Goal: Transaction & Acquisition: Obtain resource

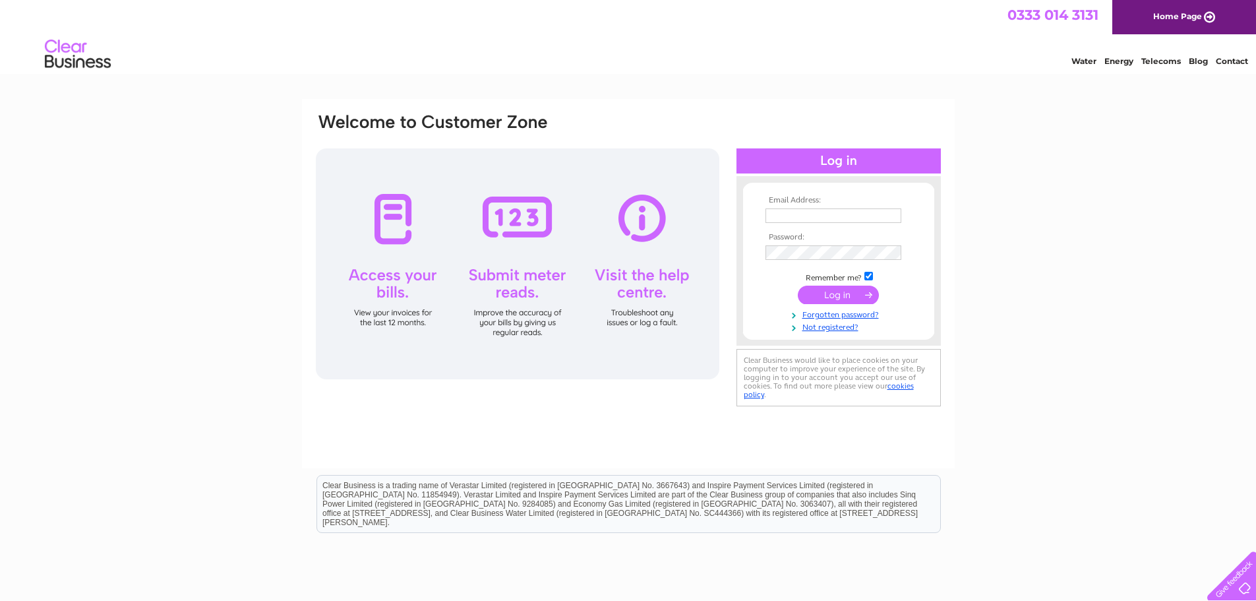
type input "karen@galttransport.co.uk"
click at [863, 294] on input "submit" at bounding box center [838, 295] width 81 height 18
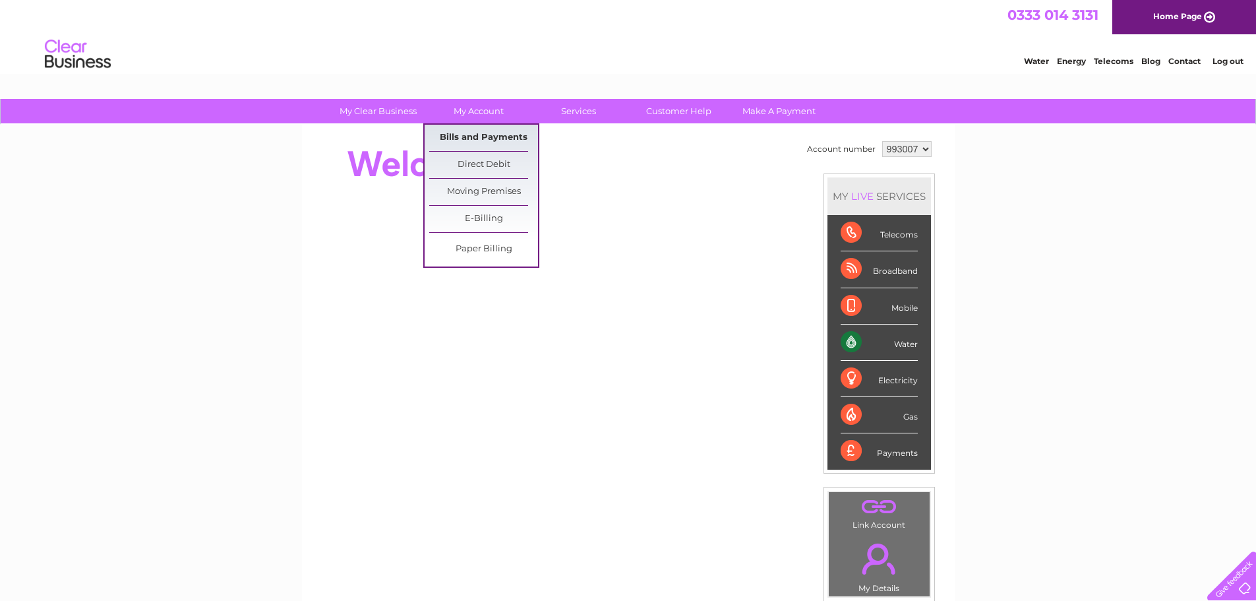
click at [464, 134] on link "Bills and Payments" at bounding box center [483, 138] width 109 height 26
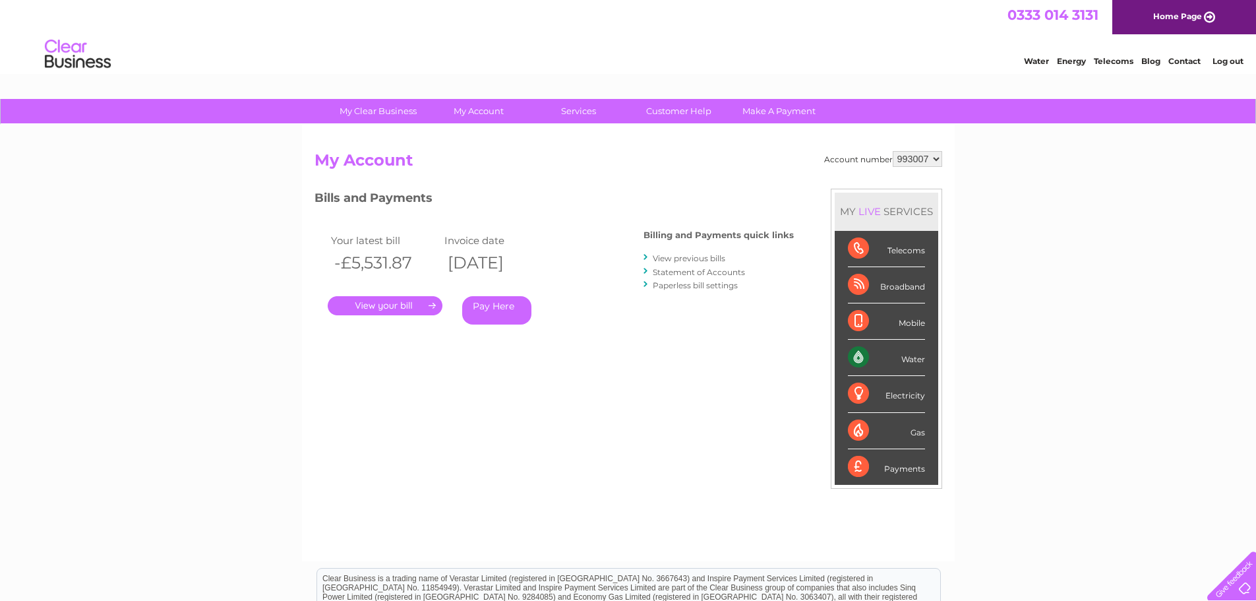
click at [712, 260] on link "View previous bills" at bounding box center [689, 258] width 73 height 10
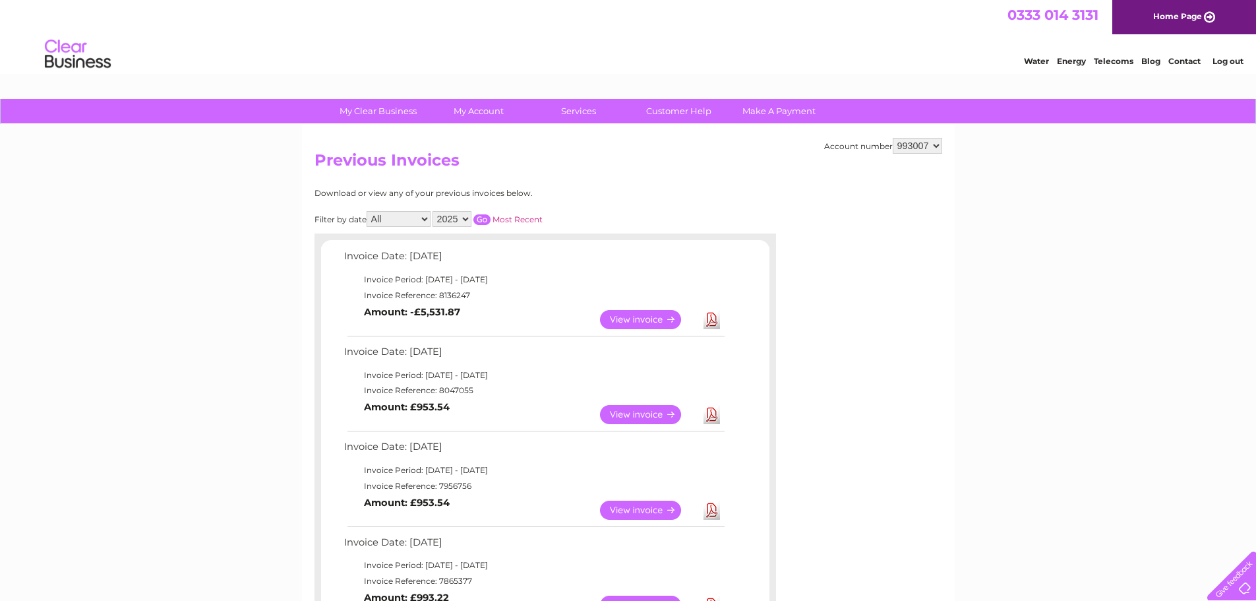
click at [710, 417] on link "Download" at bounding box center [712, 414] width 16 height 19
click at [708, 413] on link "Download" at bounding box center [712, 414] width 16 height 19
click at [714, 321] on link "Download" at bounding box center [712, 319] width 16 height 19
